Goal: Information Seeking & Learning: Learn about a topic

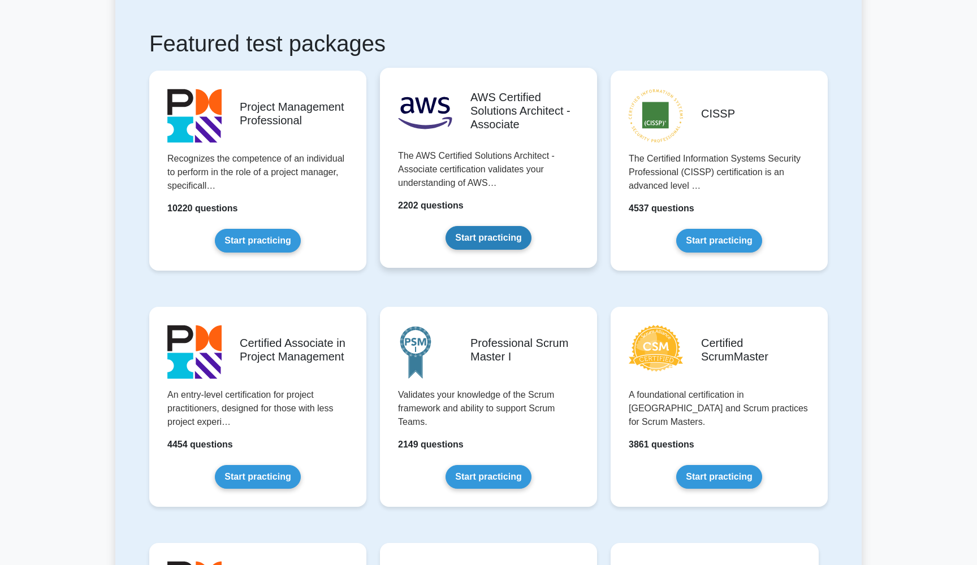
scroll to position [195, 0]
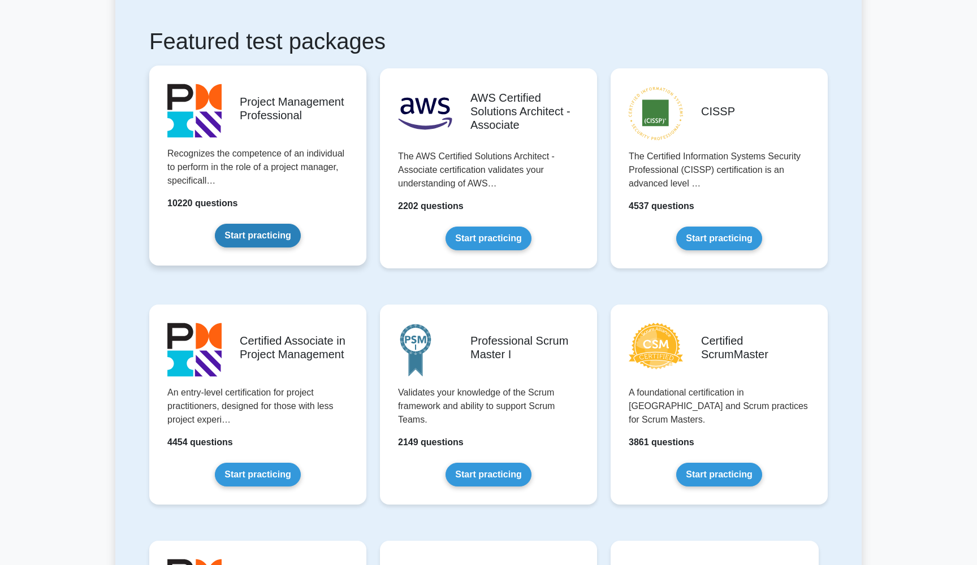
click at [268, 244] on link "Start practicing" at bounding box center [257, 236] width 85 height 24
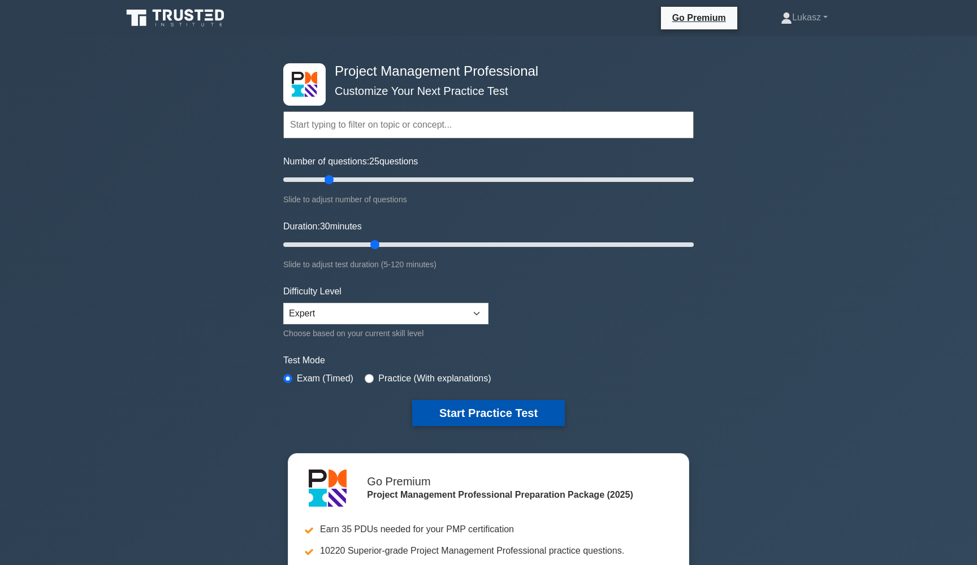
click at [471, 409] on button "Start Practice Test" at bounding box center [488, 413] width 153 height 26
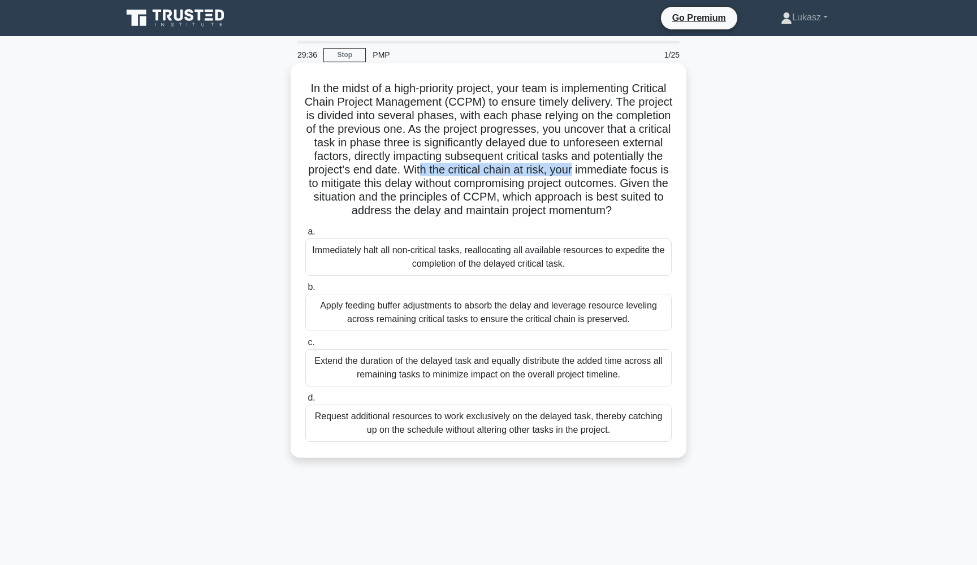
drag, startPoint x: 420, startPoint y: 167, endPoint x: 581, endPoint y: 167, distance: 160.5
click at [580, 167] on h5 "In the midst of a high-priority project, your team is implementing Critical Cha…" at bounding box center [488, 149] width 368 height 137
click at [581, 167] on h5 "In the midst of a high-priority project, your team is implementing Critical Cha…" at bounding box center [488, 149] width 368 height 137
drag, startPoint x: 534, startPoint y: 172, endPoint x: 619, endPoint y: 172, distance: 84.8
click at [618, 172] on h5 "In the midst of a high-priority project, your team is implementing Critical Cha…" at bounding box center [488, 149] width 368 height 137
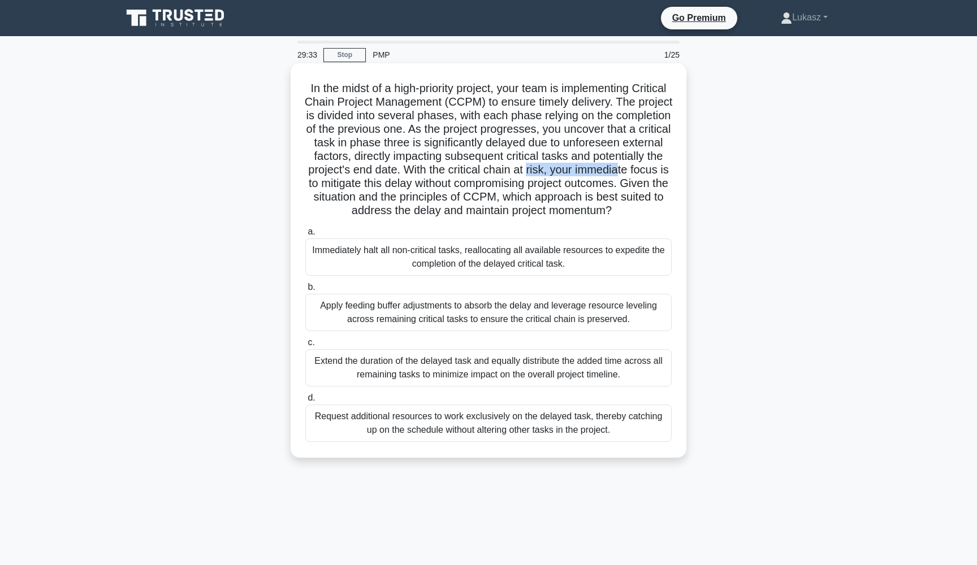
click at [619, 172] on h5 "In the midst of a high-priority project, your team is implementing Critical Cha…" at bounding box center [488, 149] width 368 height 137
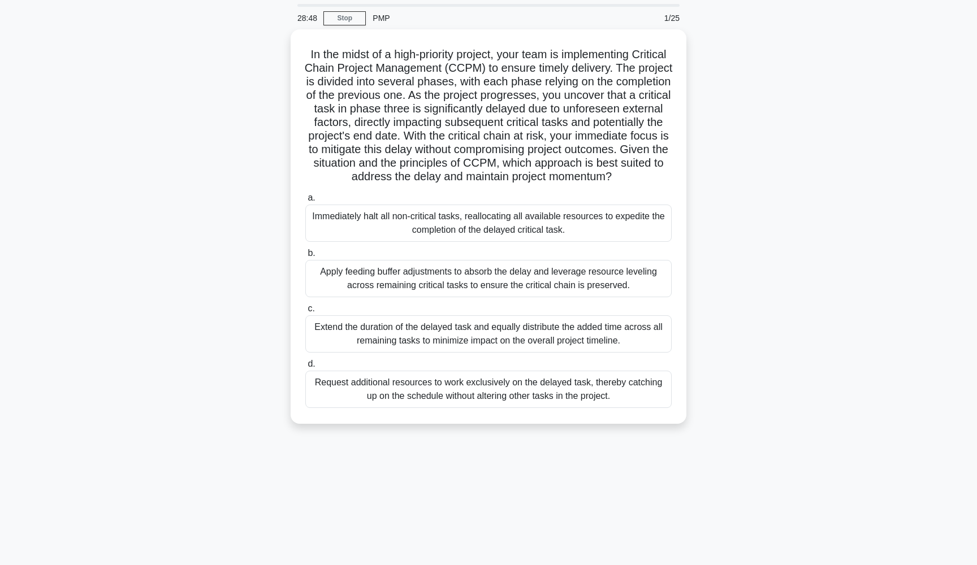
scroll to position [24, 0]
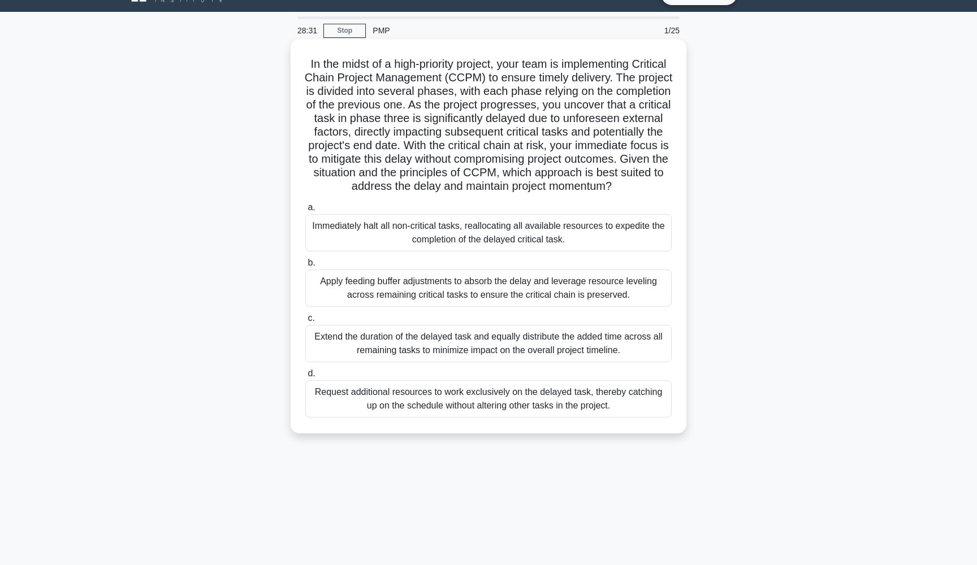
click at [380, 294] on div "Apply feeding buffer adjustments to absorb the delay and leverage resource leve…" at bounding box center [488, 288] width 366 height 37
click at [305, 267] on input "b. Apply feeding buffer adjustments to absorb the delay and leverage resource l…" at bounding box center [305, 262] width 0 height 7
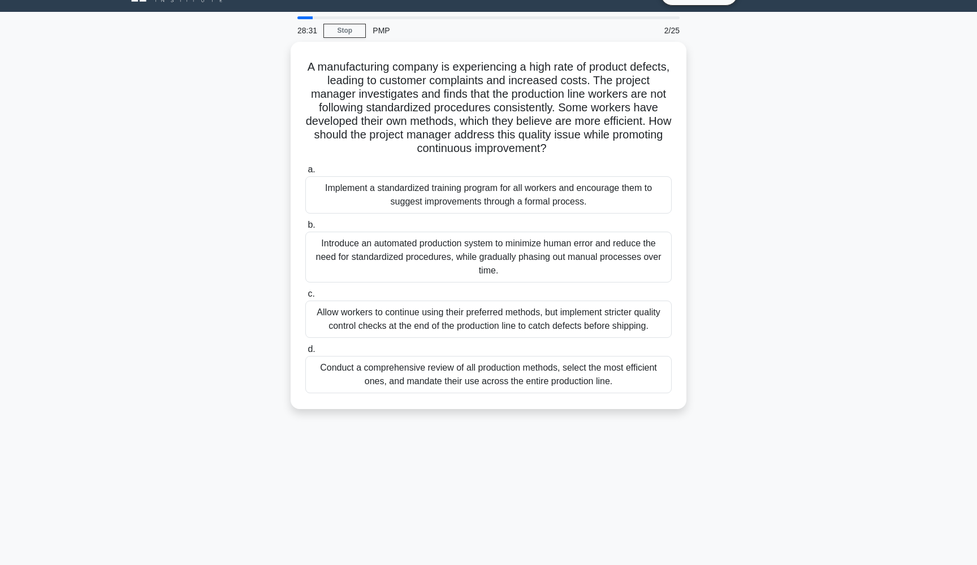
scroll to position [0, 0]
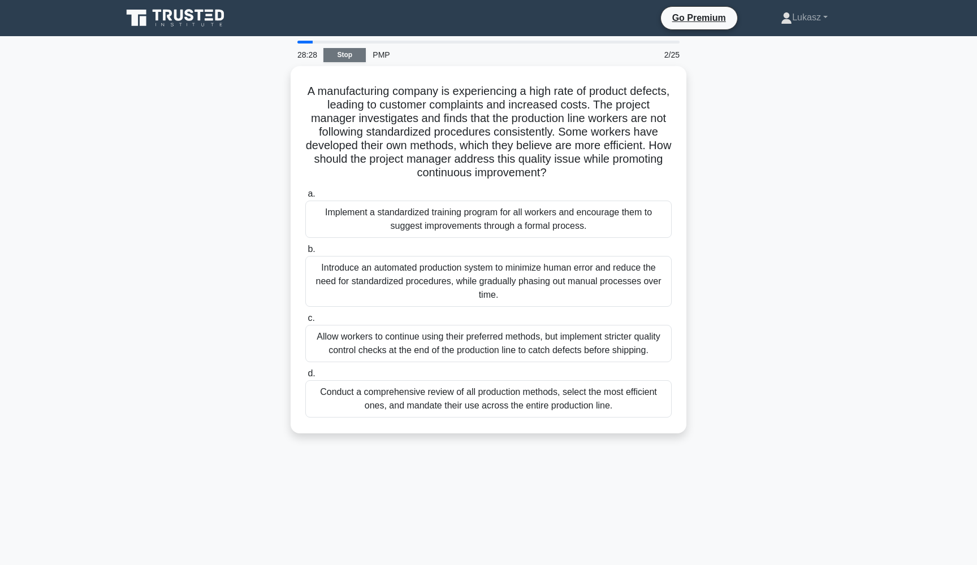
click at [347, 53] on link "Stop" at bounding box center [344, 55] width 42 height 14
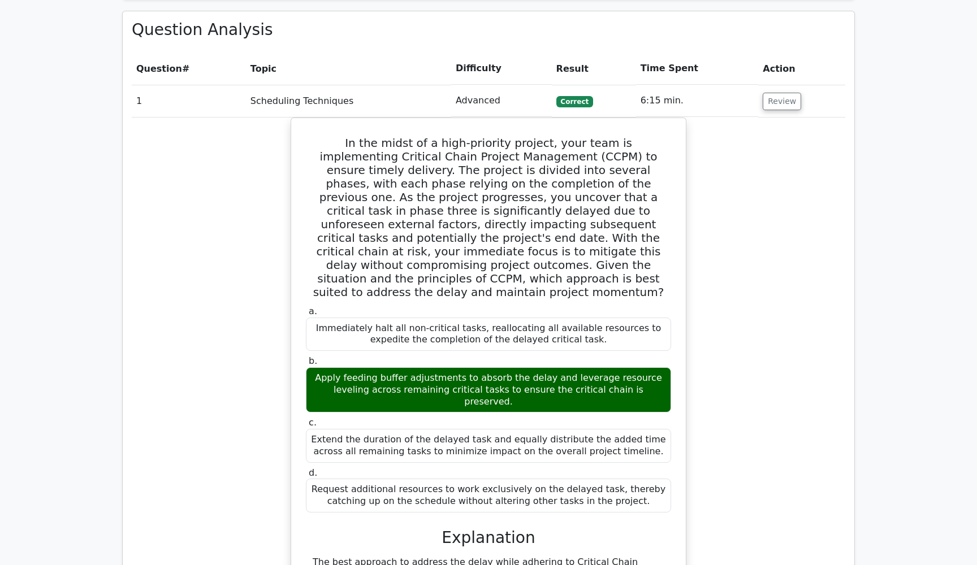
scroll to position [475, 0]
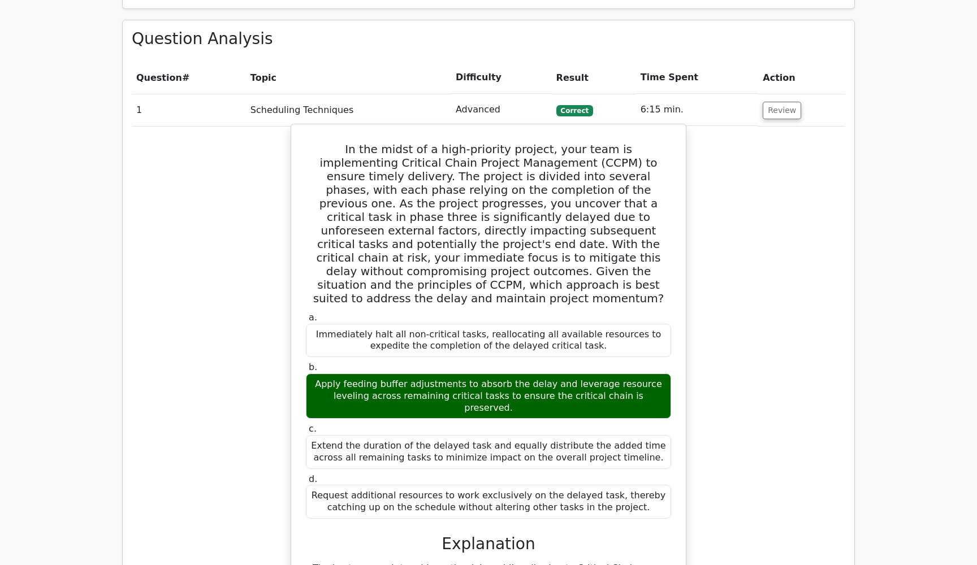
drag, startPoint x: 408, startPoint y: 365, endPoint x: 563, endPoint y: 367, distance: 154.9
click at [563, 374] on div "Apply feeding buffer adjustments to absorb the delay and leverage resource leve…" at bounding box center [488, 396] width 365 height 45
drag, startPoint x: 342, startPoint y: 376, endPoint x: 493, endPoint y: 376, distance: 150.9
click at [492, 376] on div "Apply feeding buffer adjustments to absorb the delay and leverage resource leve…" at bounding box center [488, 396] width 365 height 45
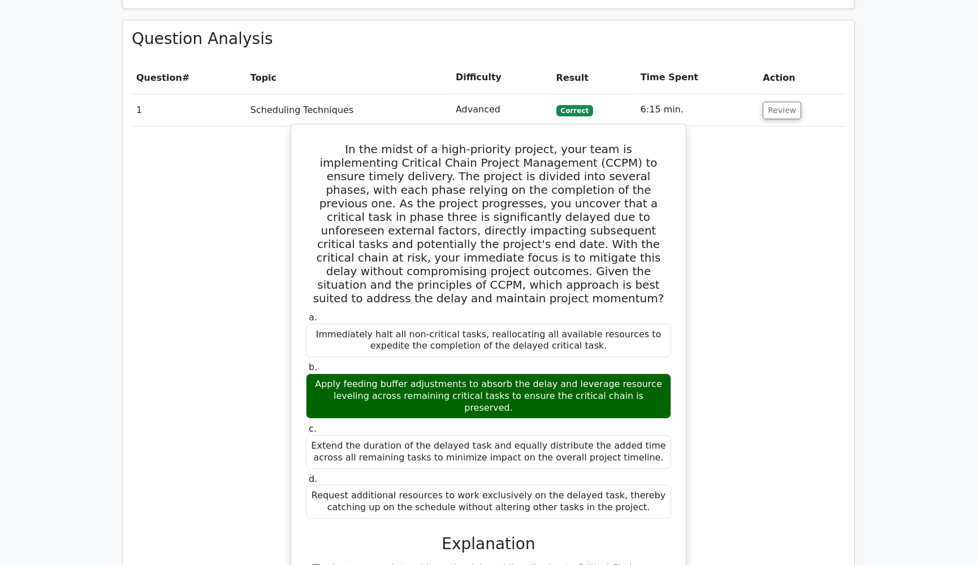
click at [493, 376] on div "Apply feeding buffer adjustments to absorb the delay and leverage resource leve…" at bounding box center [488, 396] width 365 height 45
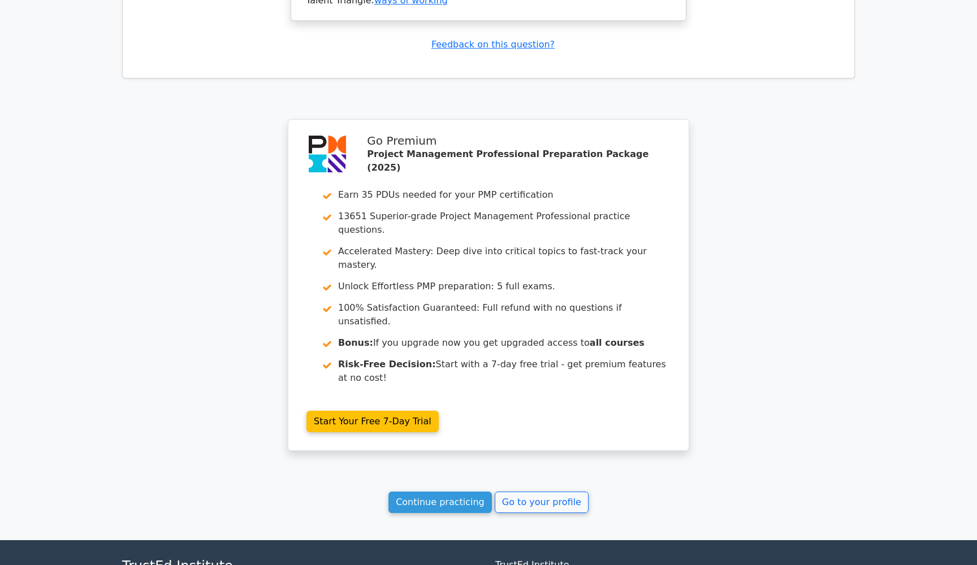
scroll to position [1386, 0]
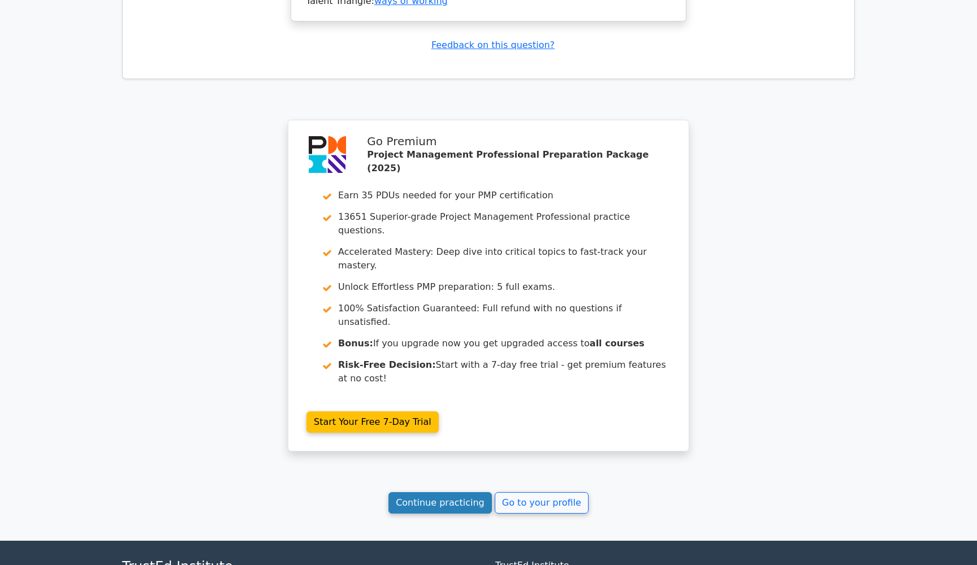
click at [441, 492] on link "Continue practicing" at bounding box center [439, 502] width 103 height 21
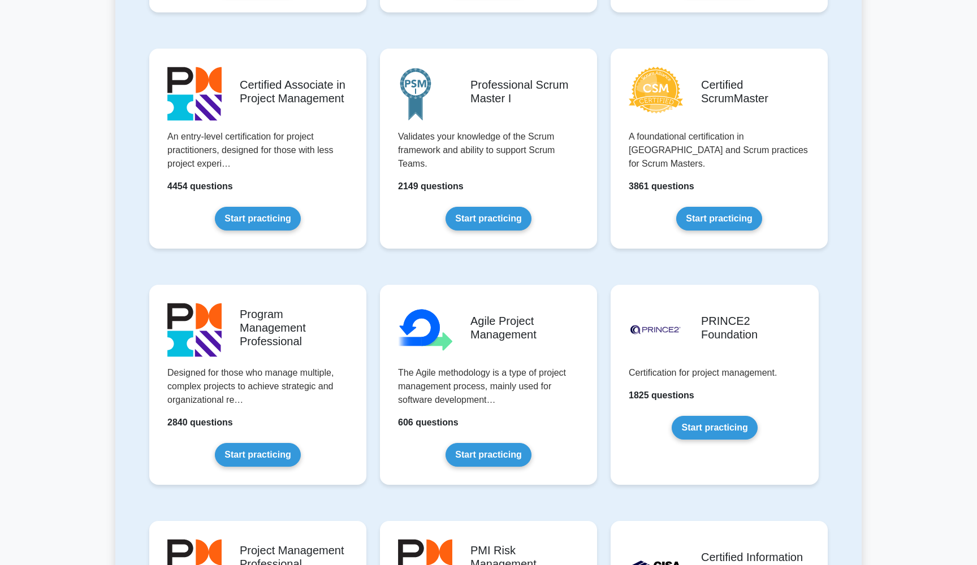
scroll to position [448, 0]
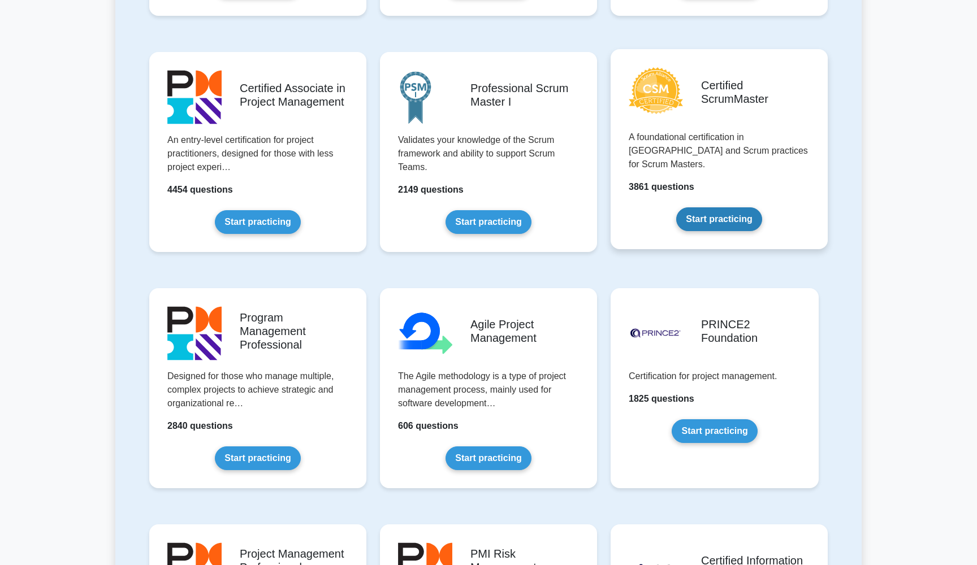
click at [710, 207] on link "Start practicing" at bounding box center [718, 219] width 85 height 24
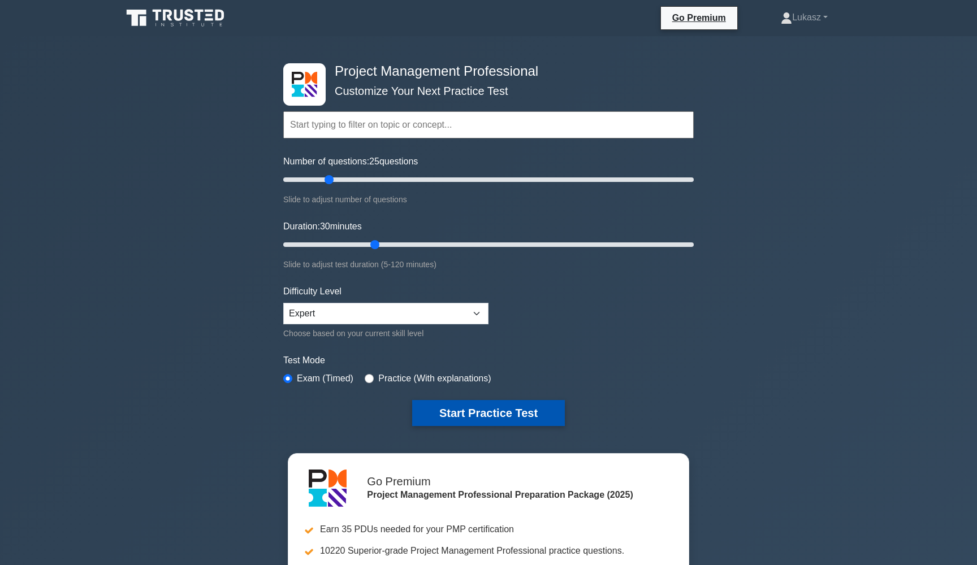
click at [500, 413] on button "Start Practice Test" at bounding box center [488, 413] width 153 height 26
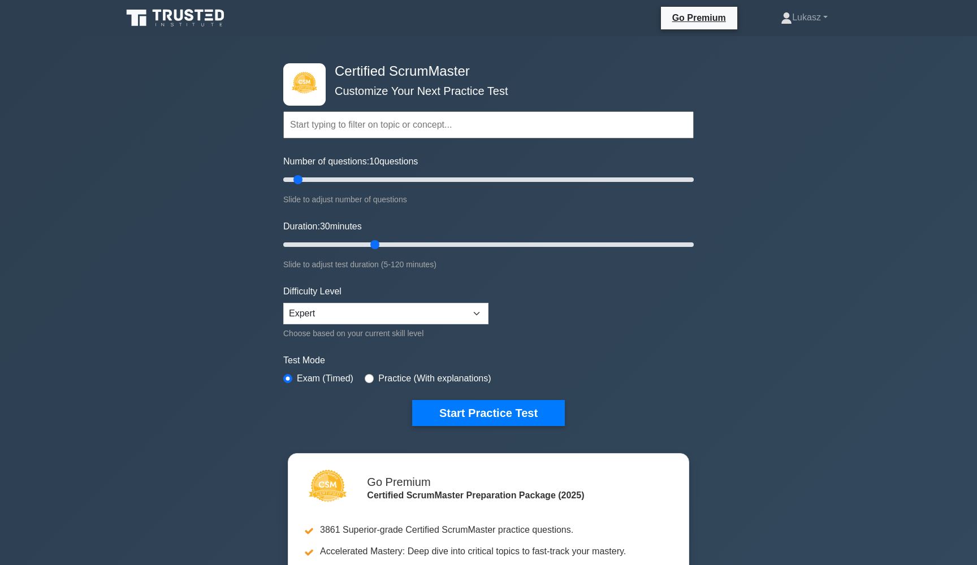
drag, startPoint x: 327, startPoint y: 181, endPoint x: 301, endPoint y: 184, distance: 25.5
type input "10"
click at [301, 184] on input "Number of questions: 10 questions" at bounding box center [488, 180] width 410 height 14
drag, startPoint x: 375, startPoint y: 243, endPoint x: 314, endPoint y: 244, distance: 60.5
click at [314, 244] on input "Duration: 10 minutes" at bounding box center [488, 245] width 410 height 14
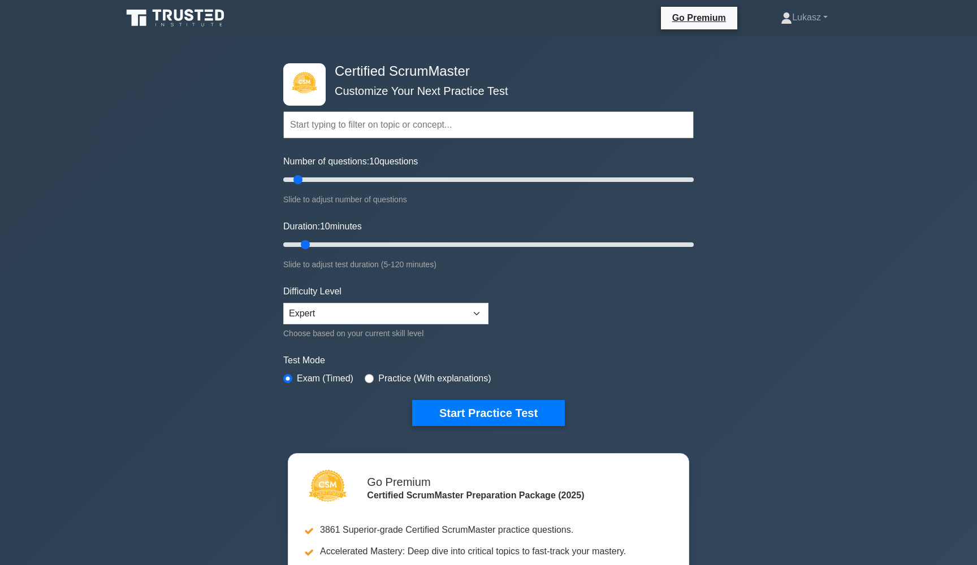
drag, startPoint x: 322, startPoint y: 242, endPoint x: 313, endPoint y: 244, distance: 9.7
type input "10"
click at [313, 244] on input "Duration: 10 minutes" at bounding box center [488, 245] width 410 height 14
click at [478, 413] on button "Start Practice Test" at bounding box center [488, 413] width 153 height 26
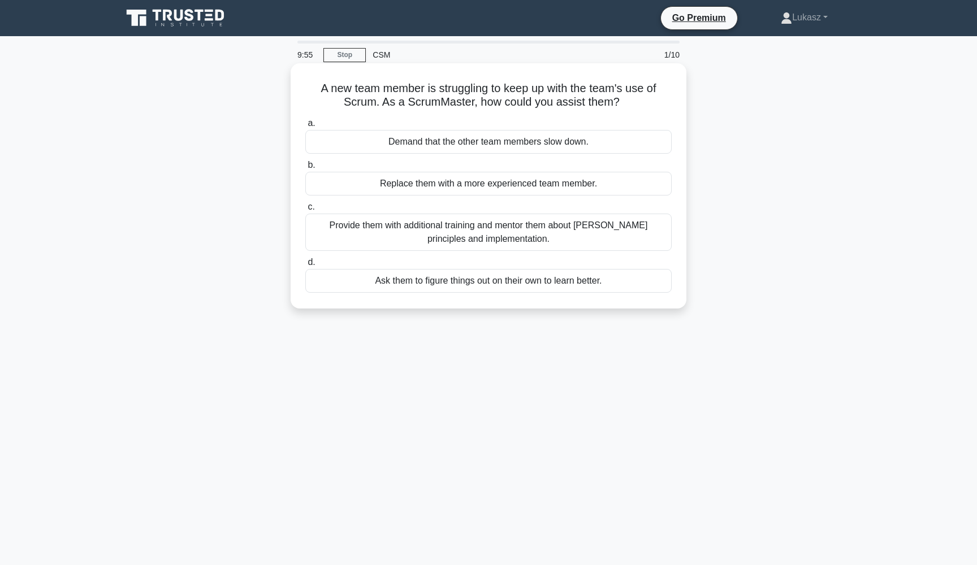
click at [493, 233] on div "Provide them with additional training and mentor them about [PERSON_NAME] princ…" at bounding box center [488, 232] width 366 height 37
click at [305, 211] on input "c. Provide them with additional training and mentor them about Scrum principles…" at bounding box center [305, 206] width 0 height 7
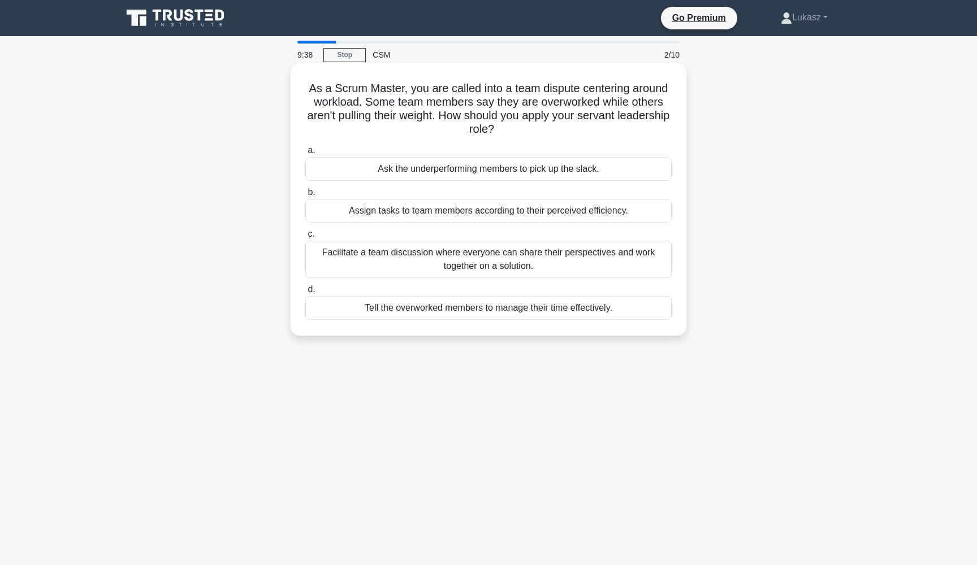
click at [449, 251] on div "Facilitate a team discussion where everyone can share their perspectives and wo…" at bounding box center [488, 259] width 366 height 37
click at [305, 238] on input "c. Facilitate a team discussion where everyone can share their perspectives and…" at bounding box center [305, 234] width 0 height 7
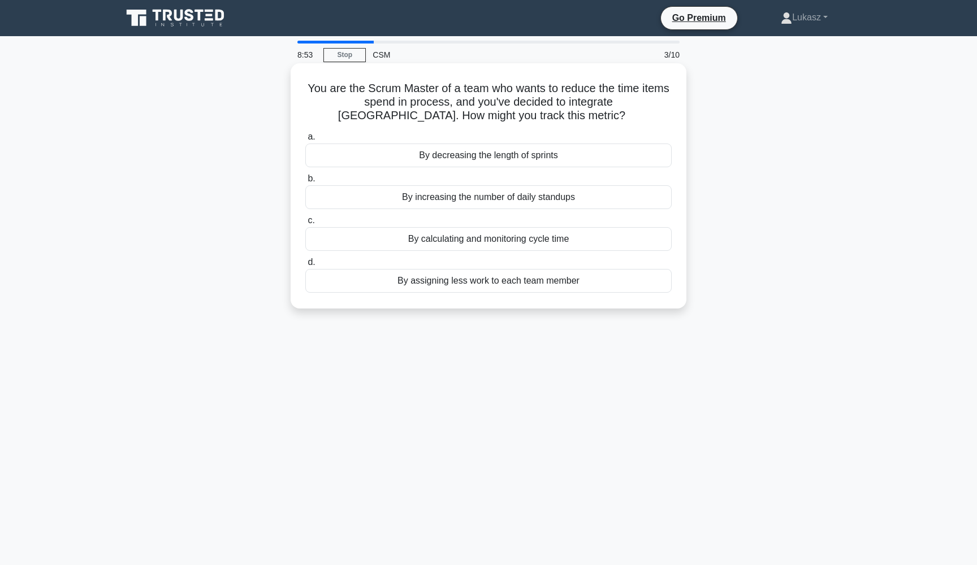
click at [437, 153] on div "By decreasing the length of sprints" at bounding box center [488, 156] width 366 height 24
click at [305, 141] on input "a. By decreasing the length of sprints" at bounding box center [305, 136] width 0 height 7
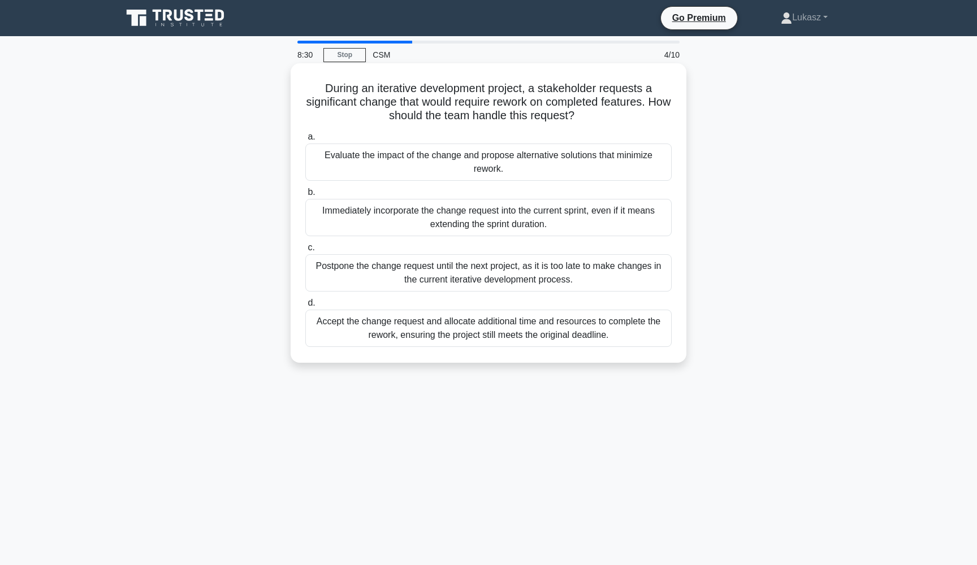
click at [378, 168] on div "Evaluate the impact of the change and propose alternative solutions that minimi…" at bounding box center [488, 162] width 366 height 37
click at [305, 141] on input "a. Evaluate the impact of the change and propose alternative solutions that min…" at bounding box center [305, 136] width 0 height 7
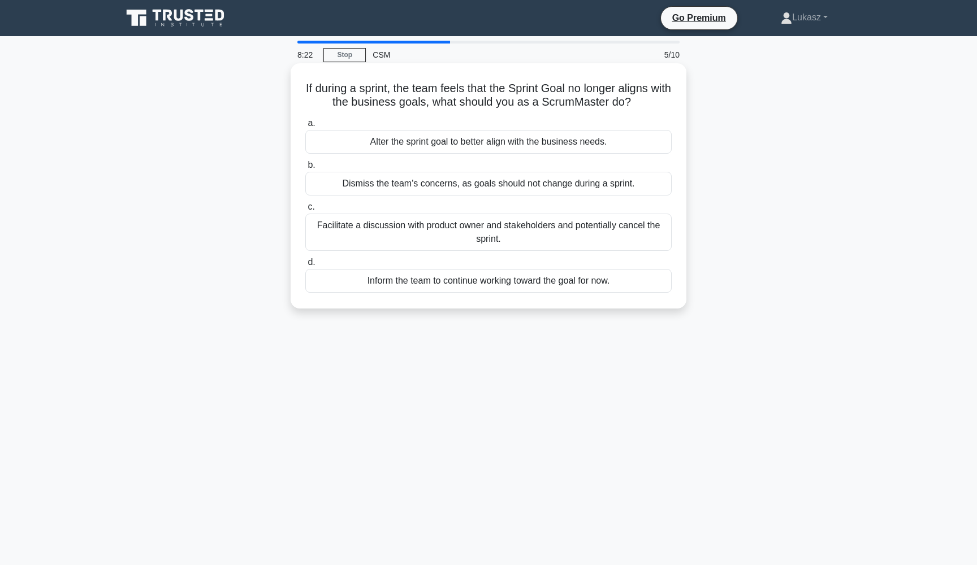
click at [502, 236] on div "Facilitate a discussion with product owner and stakeholders and potentially can…" at bounding box center [488, 232] width 366 height 37
click at [305, 211] on input "c. Facilitate a discussion with product owner and stakeholders and potentially …" at bounding box center [305, 206] width 0 height 7
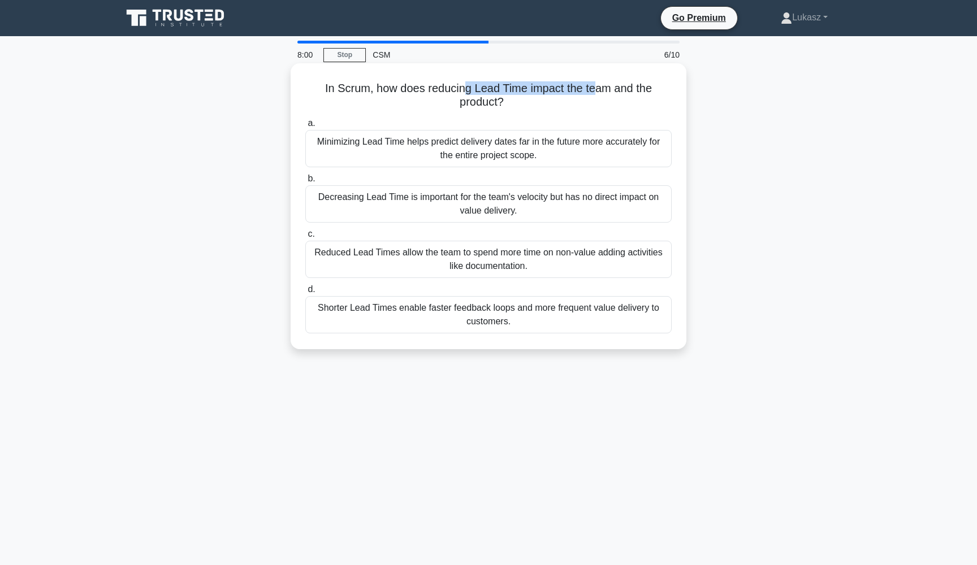
drag, startPoint x: 463, startPoint y: 88, endPoint x: 595, endPoint y: 88, distance: 131.7
click at [594, 88] on h5 "In Scrum, how does reducing Lead Time impact the team and the product? .spinner…" at bounding box center [488, 95] width 368 height 28
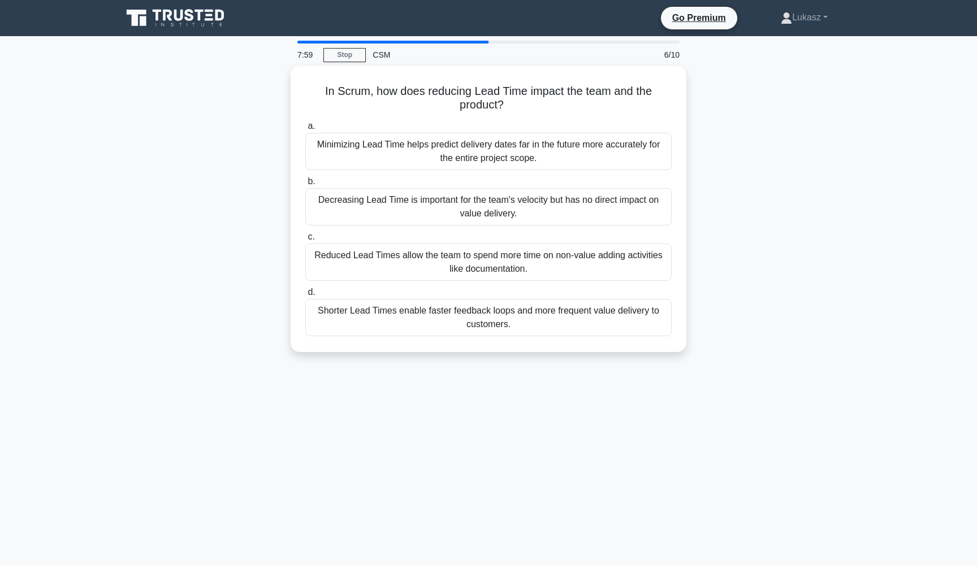
click at [791, 156] on div "In Scrum, how does reducing Lead Time impact the team and the product? .spinner…" at bounding box center [488, 216] width 746 height 300
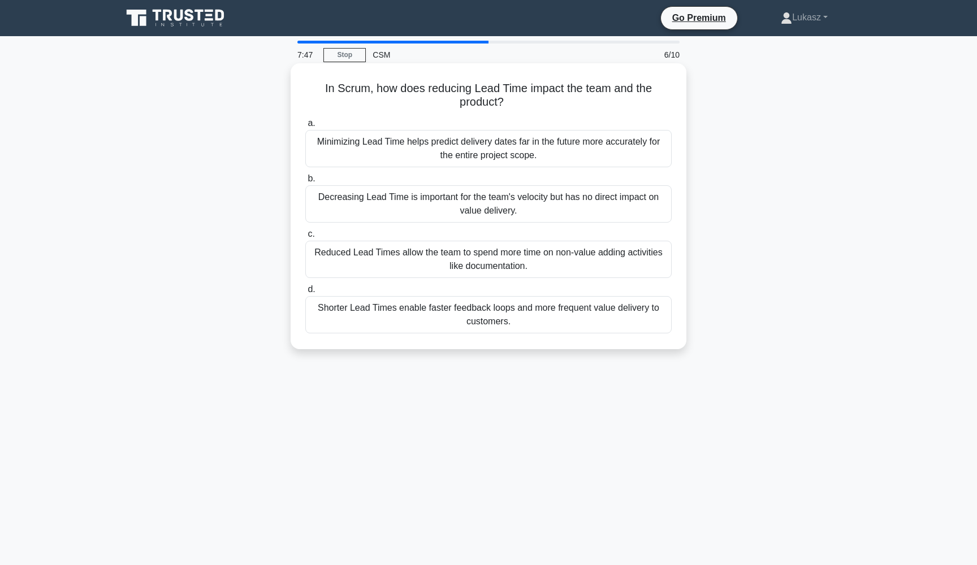
click at [489, 308] on div "Shorter Lead Times enable faster feedback loops and more frequent value deliver…" at bounding box center [488, 314] width 366 height 37
click at [305, 293] on input "[PERSON_NAME] Lead Times enable faster feedback loops and more frequent value d…" at bounding box center [305, 289] width 0 height 7
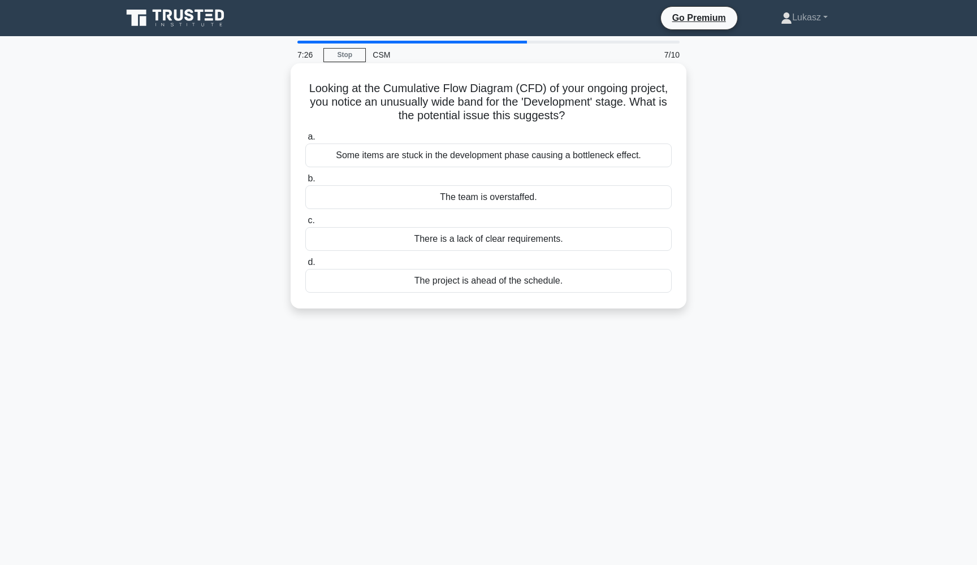
click at [421, 168] on div "a. Some items are stuck in the development phase causing a bottleneck effect. b…" at bounding box center [488, 211] width 380 height 167
click at [396, 157] on div "Some items are stuck in the development phase causing a bottleneck effect." at bounding box center [488, 156] width 366 height 24
click at [305, 141] on input "a. Some items are stuck in the development phase causing a bottleneck effect." at bounding box center [305, 136] width 0 height 7
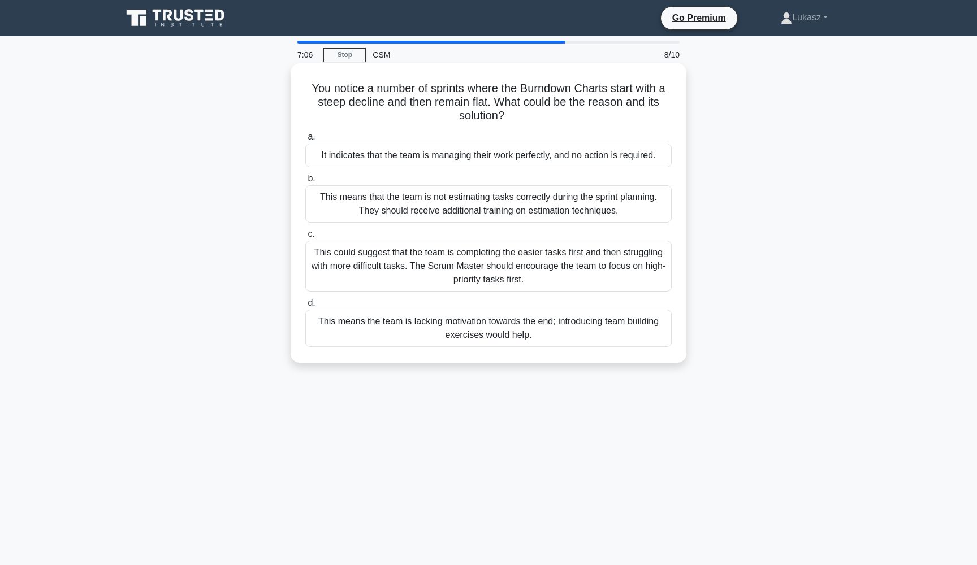
click at [501, 261] on div "This could suggest that the team is completing the easier tasks first and then …" at bounding box center [488, 266] width 366 height 51
click at [305, 238] on input "c. This could suggest that the team is completing the easier tasks first and th…" at bounding box center [305, 234] width 0 height 7
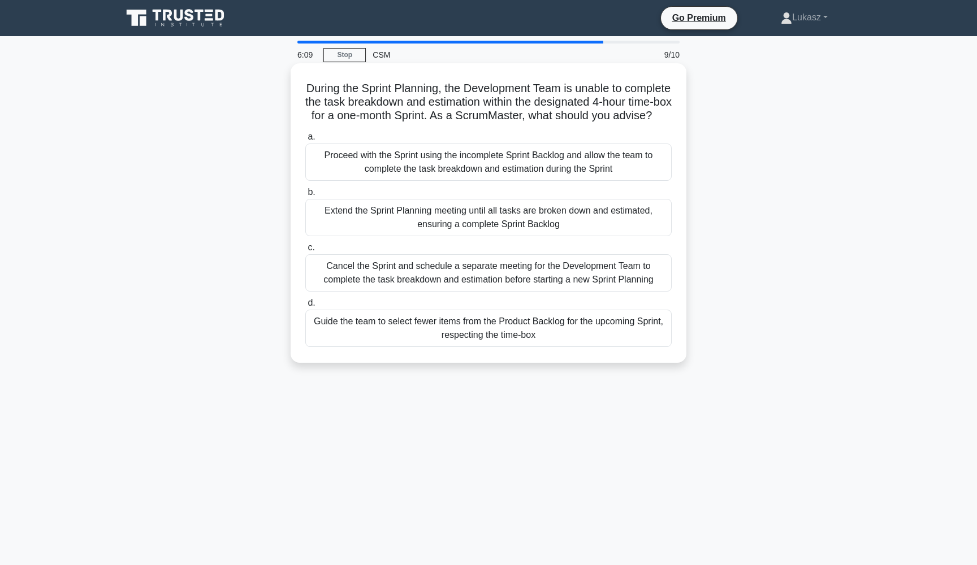
click at [529, 343] on div "Guide the team to select fewer items from the Product Backlog for the upcoming …" at bounding box center [488, 328] width 366 height 37
click at [305, 307] on input "d. Guide the team to select fewer items from the Product Backlog for the upcomi…" at bounding box center [305, 303] width 0 height 7
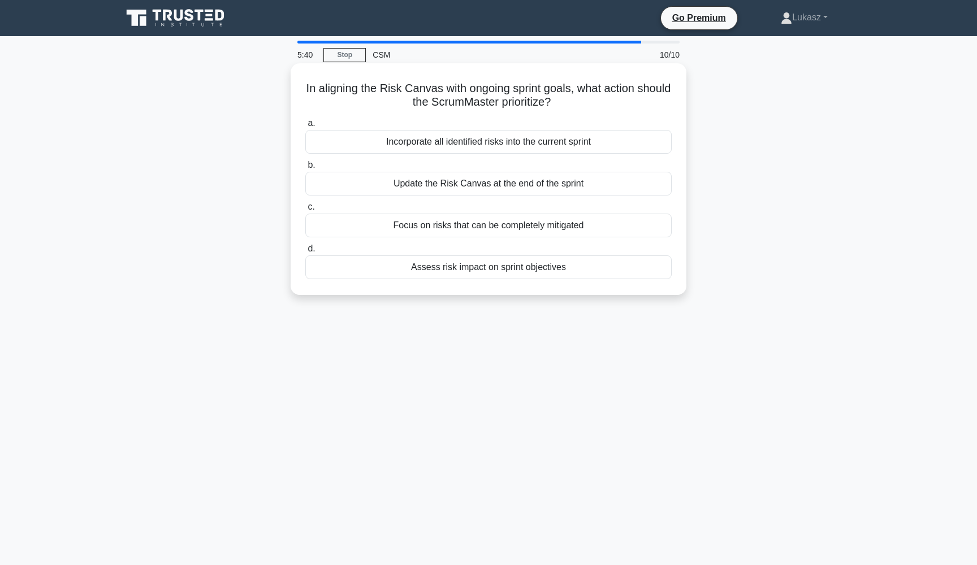
click at [462, 273] on div "Assess risk impact on sprint objectives" at bounding box center [488, 267] width 366 height 24
click at [305, 253] on input "d. Assess risk impact on sprint objectives" at bounding box center [305, 248] width 0 height 7
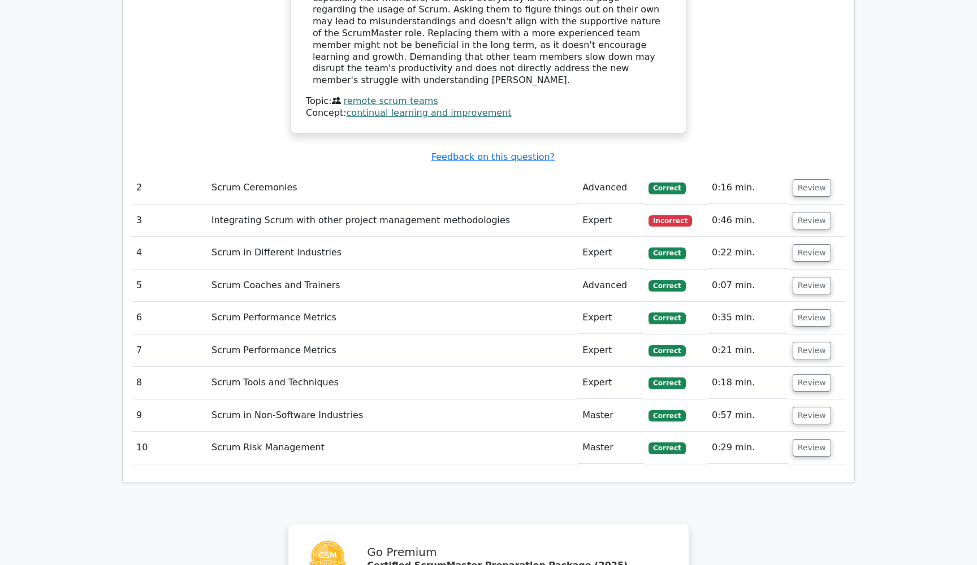
scroll to position [1048, 0]
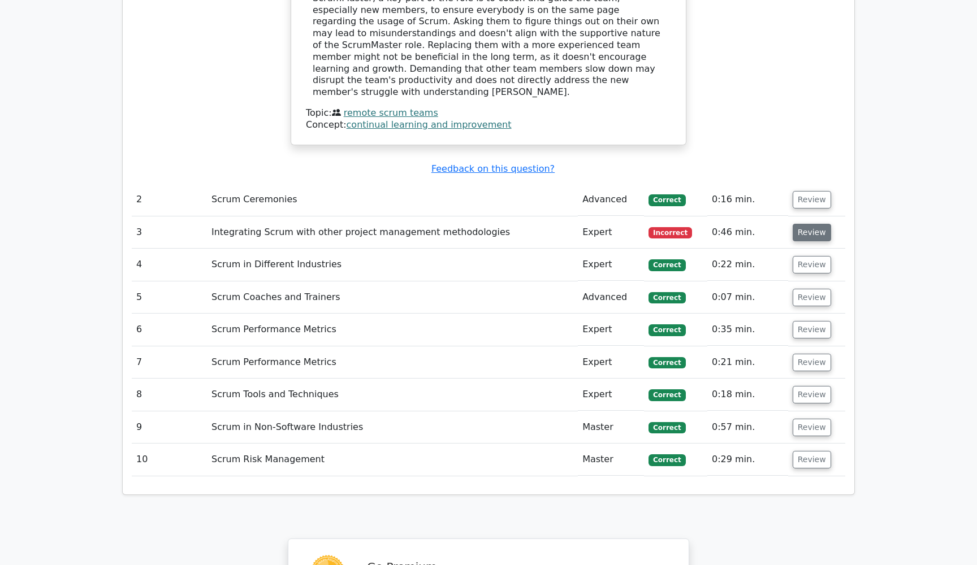
click at [804, 224] on button "Review" at bounding box center [811, 233] width 38 height 18
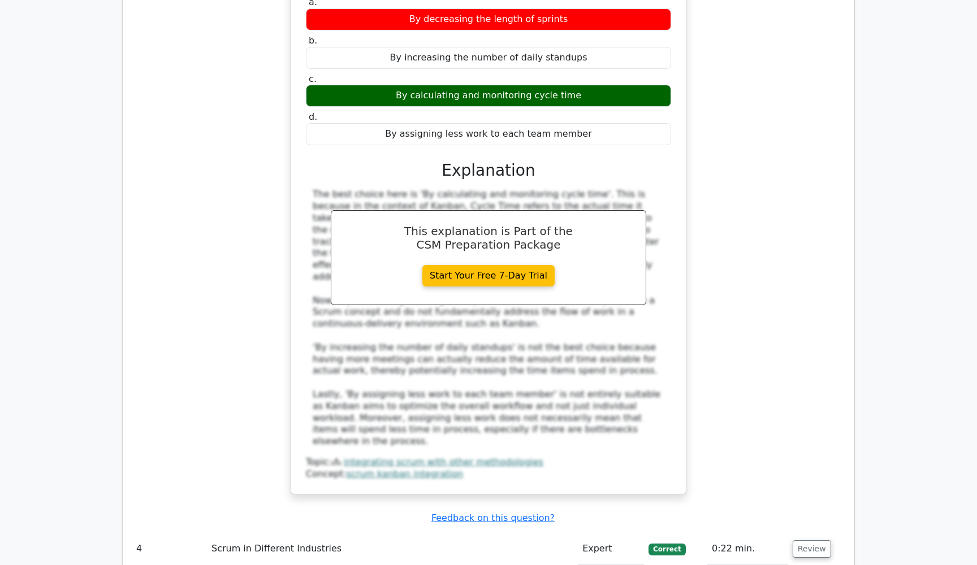
scroll to position [1355, 0]
